Goal: Check status: Check status

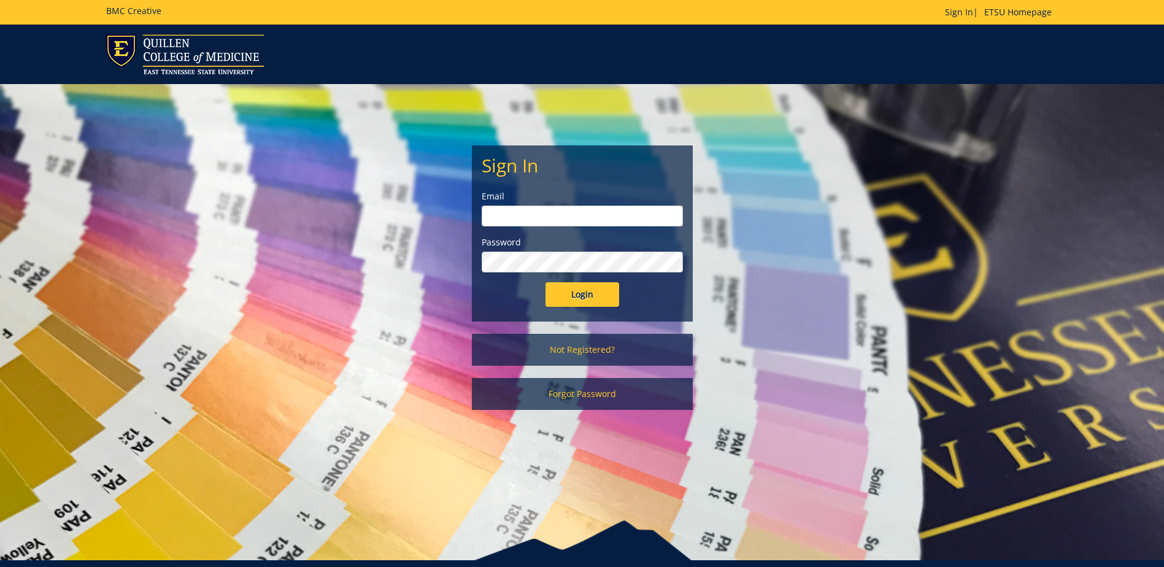
type input "[PERSON_NAME][EMAIL_ADDRESS][DOMAIN_NAME]"
click at [582, 303] on input "Login" at bounding box center [583, 294] width 74 height 25
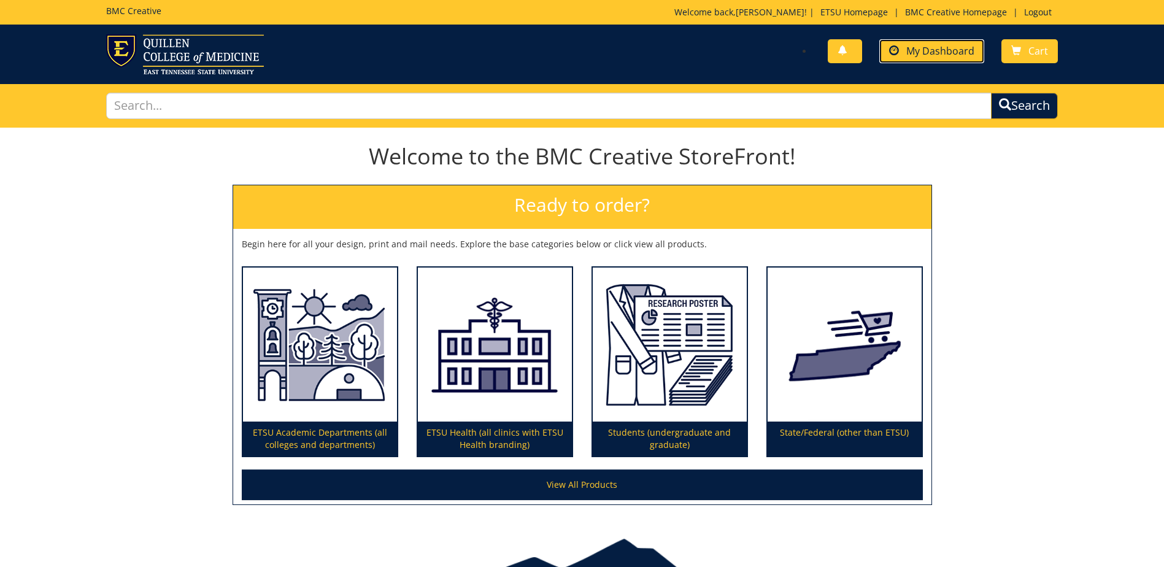
click at [924, 51] on span "My Dashboard" at bounding box center [941, 51] width 68 height 14
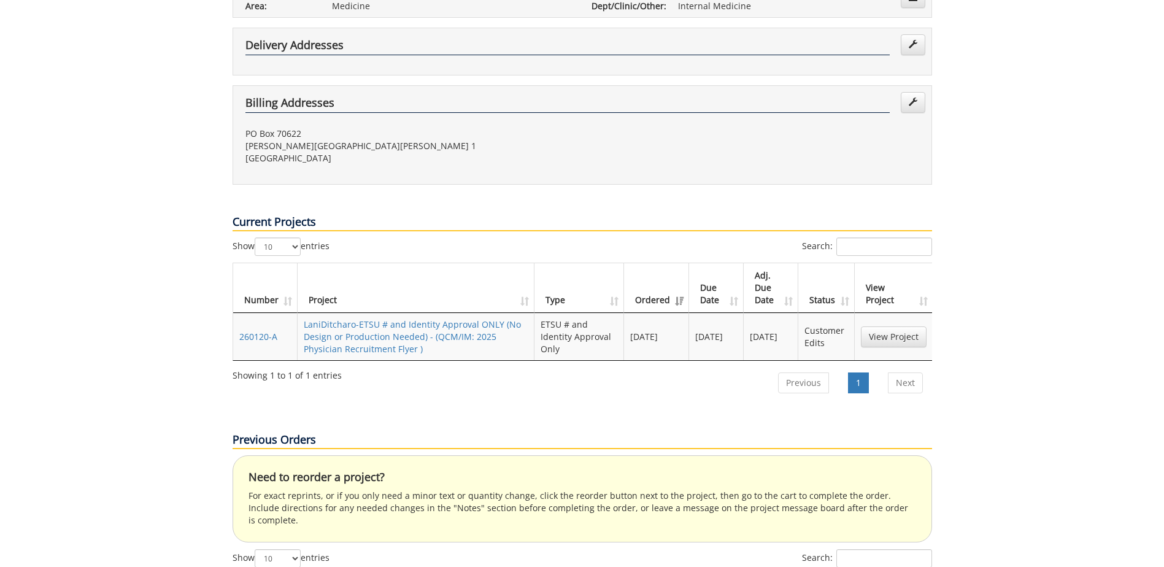
scroll to position [430, 0]
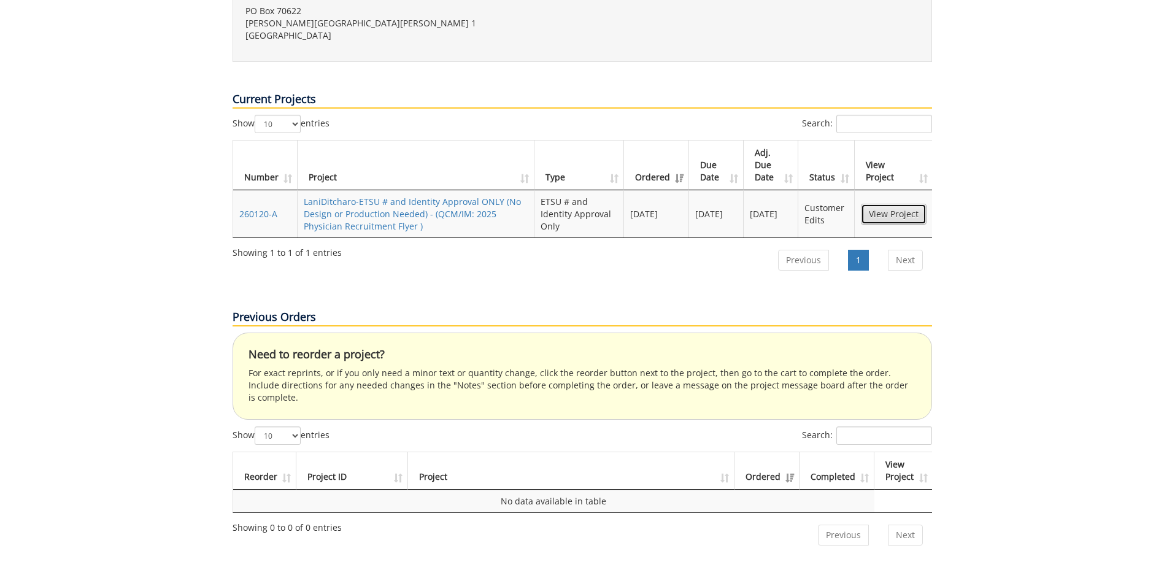
click at [918, 204] on link "View Project" at bounding box center [894, 214] width 66 height 21
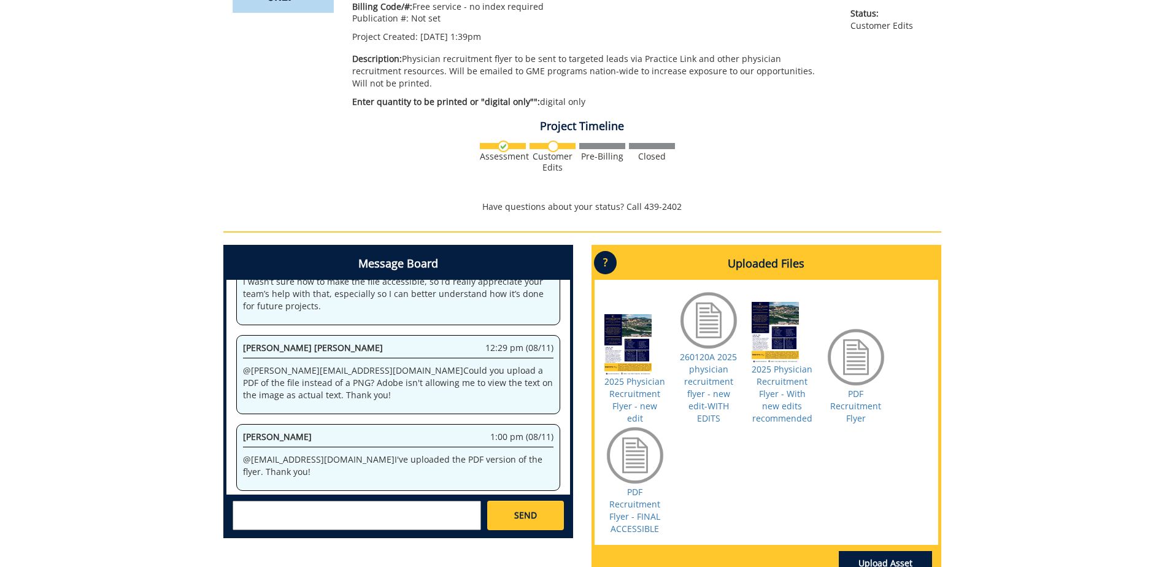
scroll to position [307, 0]
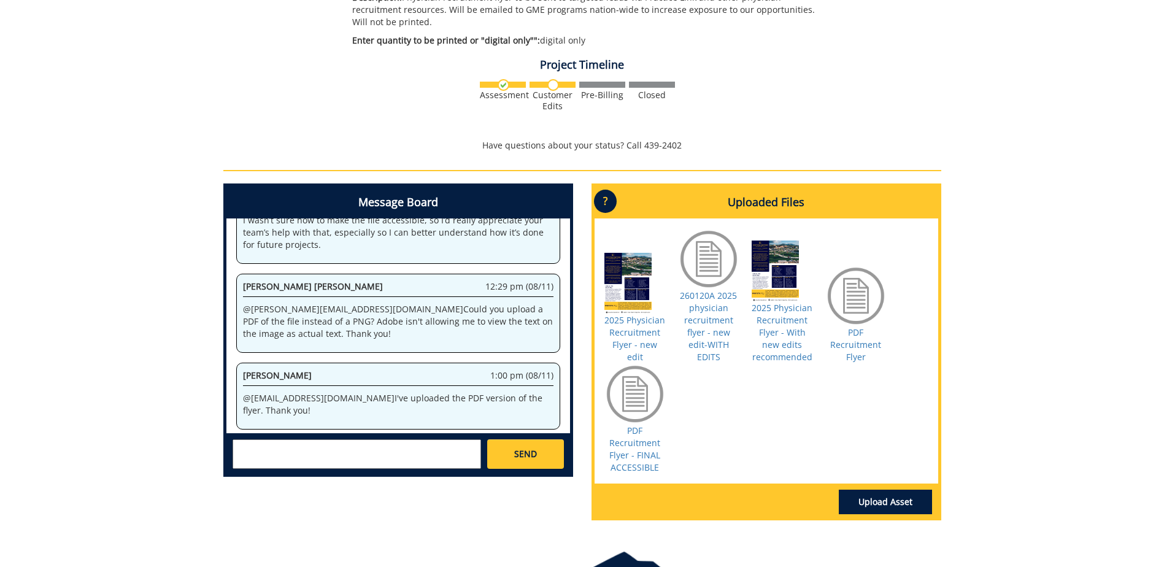
click at [600, 194] on p "?" at bounding box center [605, 201] width 23 height 23
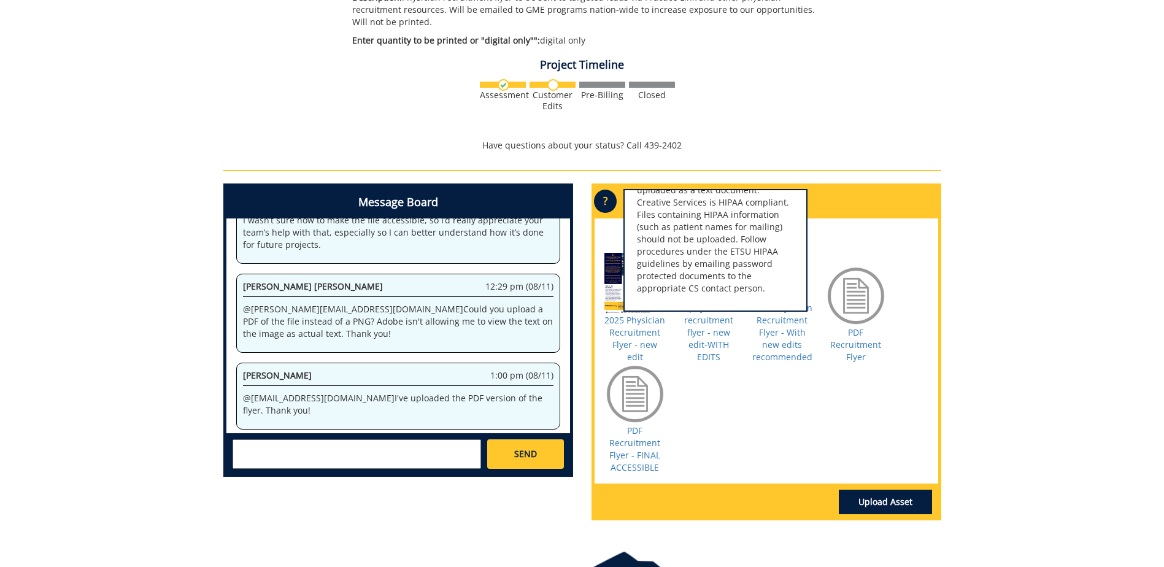
scroll to position [125, 0]
